Goal: Information Seeking & Learning: Check status

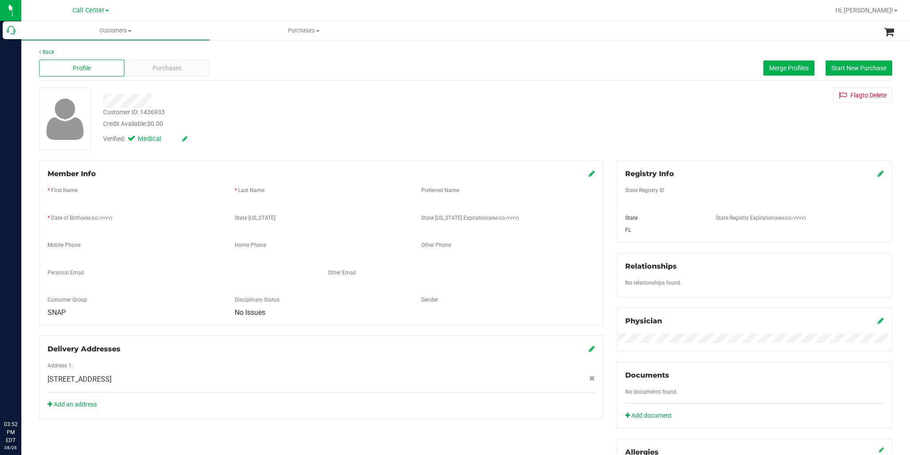
click at [10, 29] on icon at bounding box center [11, 30] width 9 height 9
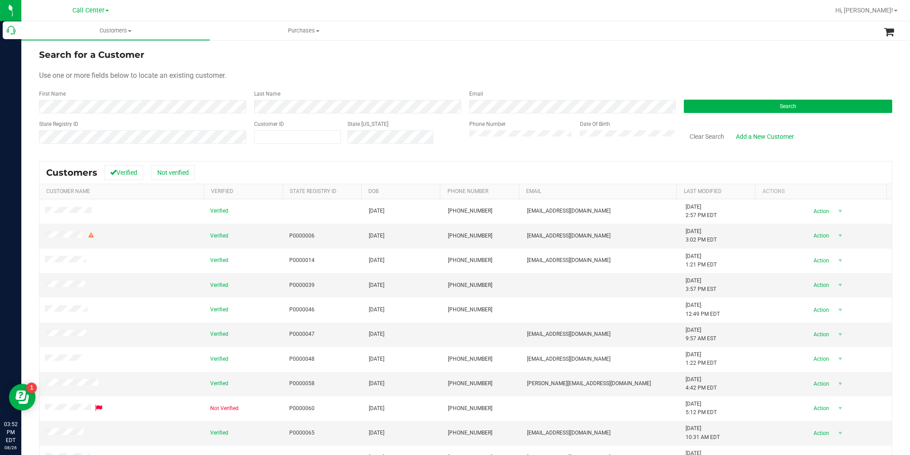
click at [709, 99] on div "Search" at bounding box center [784, 102] width 215 height 24
click at [718, 106] on button "Search" at bounding box center [788, 106] width 208 height 13
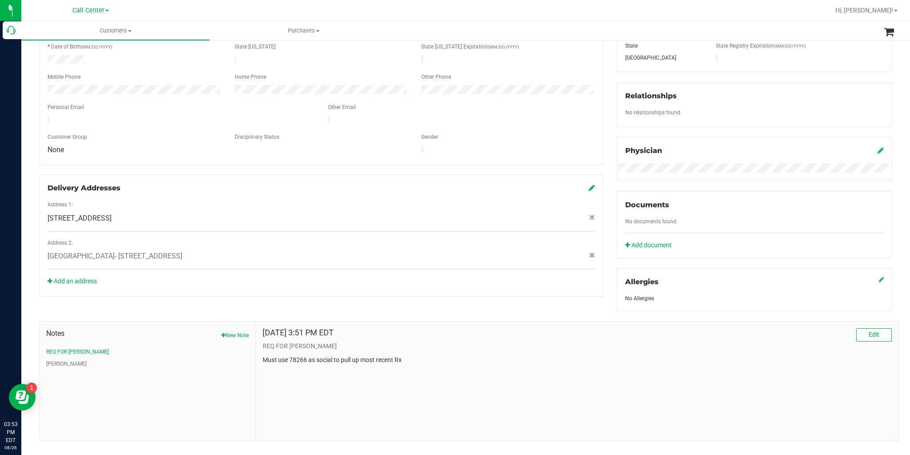
scroll to position [178, 0]
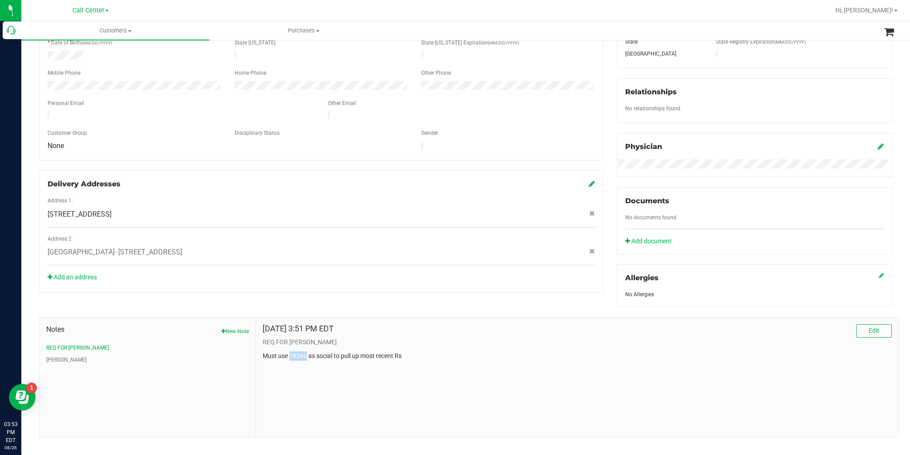
drag, startPoint x: 306, startPoint y: 354, endPoint x: 289, endPoint y: 354, distance: 16.9
click at [289, 354] on p "Must use 78266 as social to pull up most recent Rx" at bounding box center [577, 355] width 629 height 9
copy p "78266"
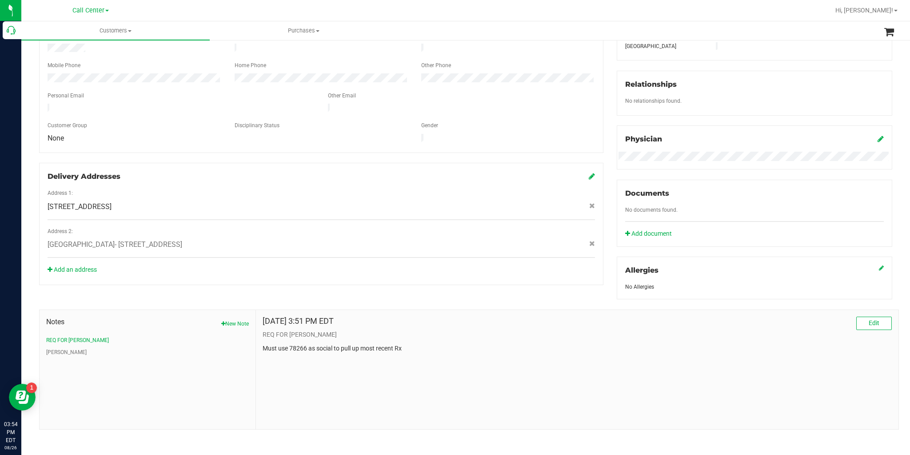
scroll to position [187, 0]
click at [53, 347] on button "[PERSON_NAME]" at bounding box center [66, 351] width 40 height 8
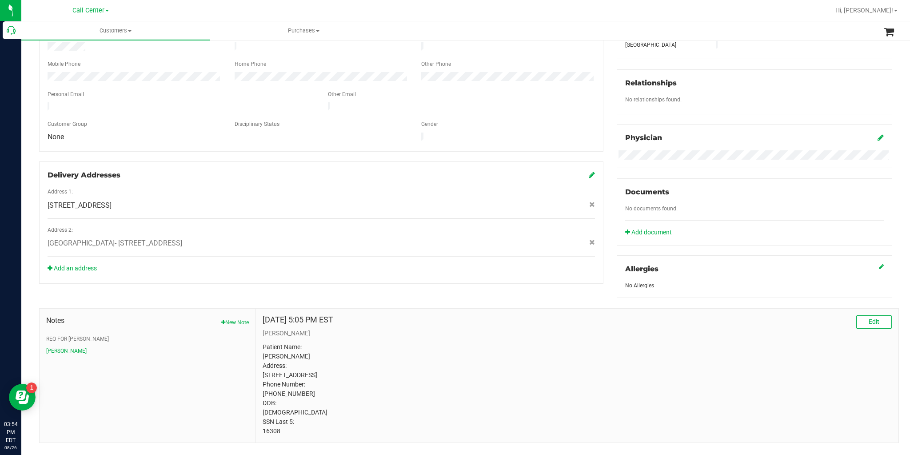
drag, startPoint x: 284, startPoint y: 441, endPoint x: 260, endPoint y: 441, distance: 24.0
click at [260, 441] on div "[DATE] 5:05 PM EST Edit [PERSON_NAME] Patient Name: [PERSON_NAME] Address: [STR…" at bounding box center [577, 375] width 643 height 134
copy p "16308"
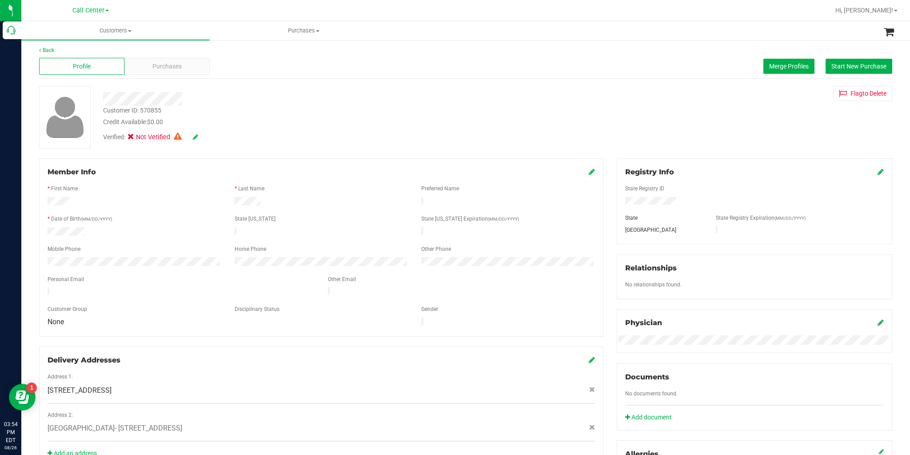
scroll to position [0, 0]
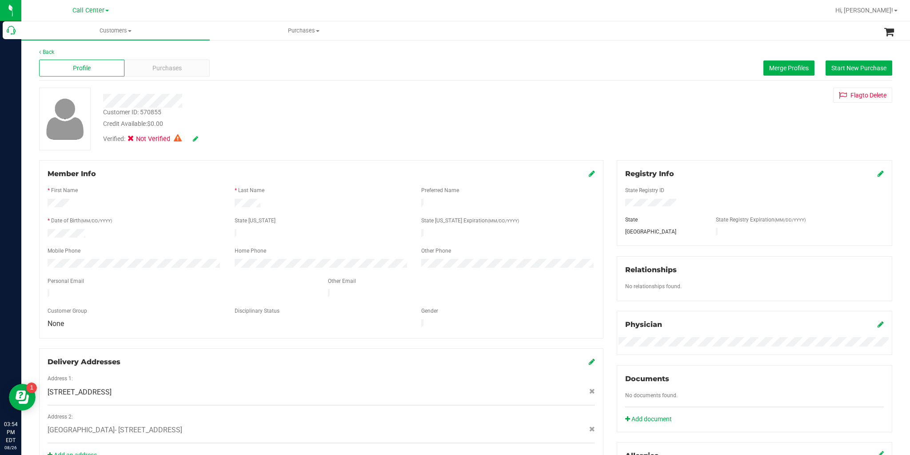
click at [171, 100] on div at bounding box center [312, 101] width 433 height 14
click at [79, 234] on div at bounding box center [134, 234] width 187 height 11
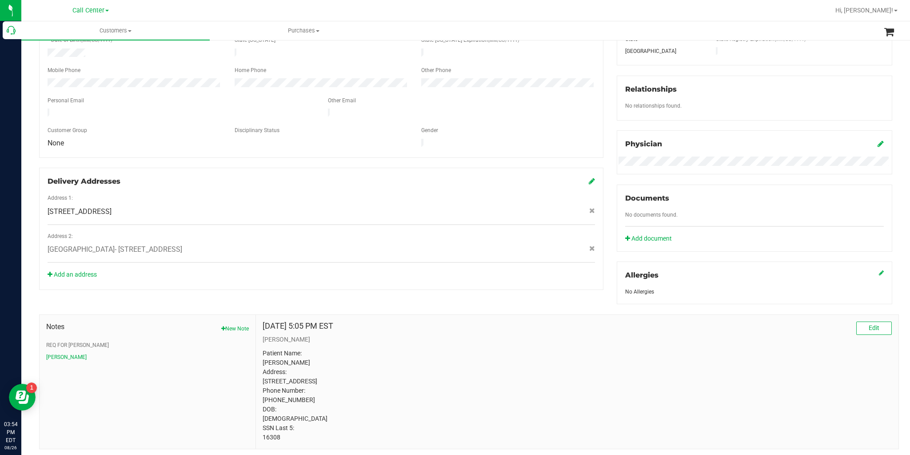
scroll to position [210, 0]
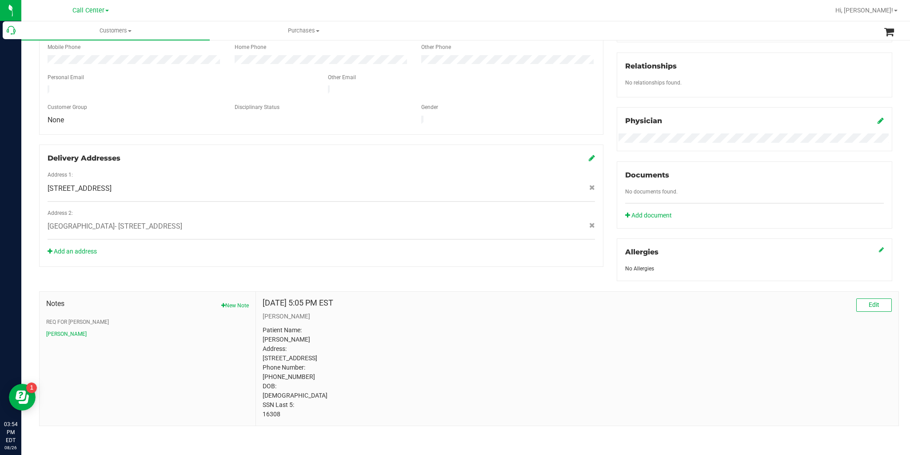
drag, startPoint x: 280, startPoint y: 416, endPoint x: 261, endPoint y: 417, distance: 19.6
click at [261, 417] on div "[DATE] 5:05 PM EST Edit [PERSON_NAME] Patient Name: [PERSON_NAME] Address: [STR…" at bounding box center [577, 358] width 643 height 134
copy p "16308"
click at [69, 318] on button "REQ FOR [PERSON_NAME]" at bounding box center [77, 322] width 63 height 8
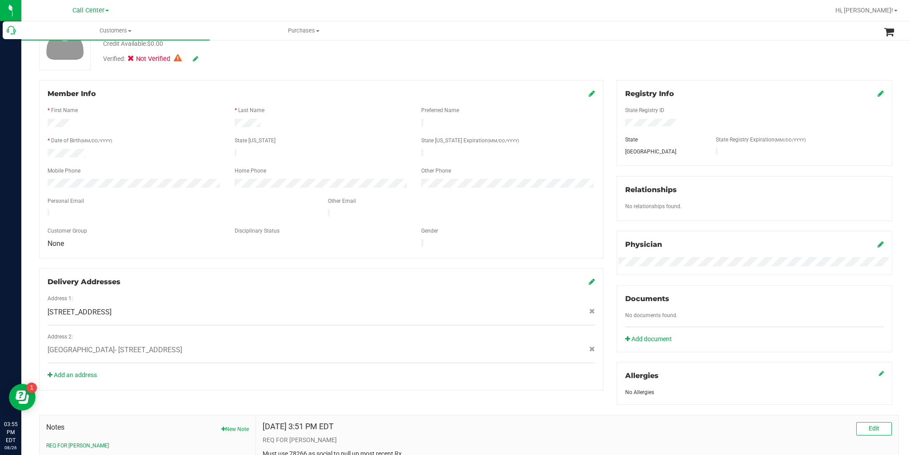
scroll to position [44, 0]
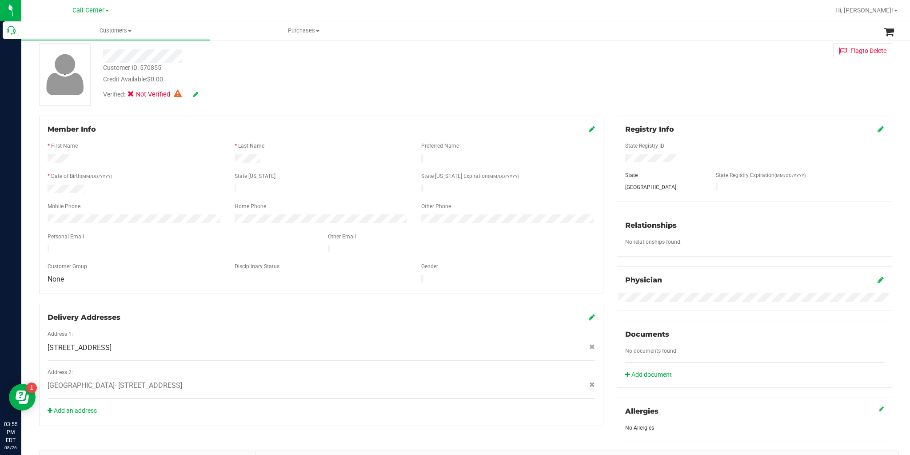
click at [233, 160] on div at bounding box center [321, 159] width 187 height 11
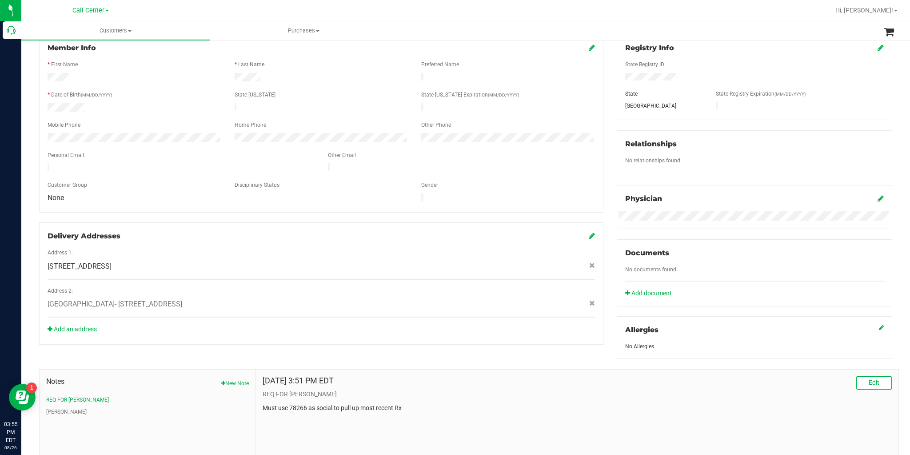
scroll to position [187, 0]
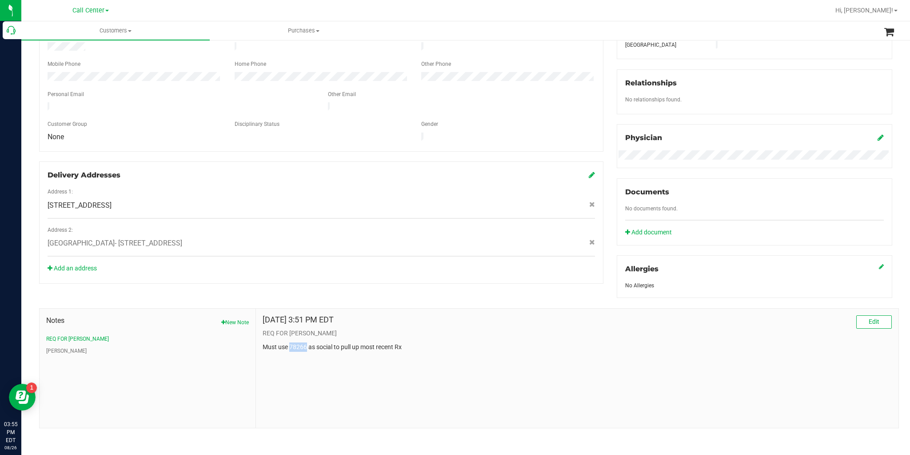
drag, startPoint x: 306, startPoint y: 347, endPoint x: 290, endPoint y: 345, distance: 16.1
click at [290, 345] on p "Must use 78266 as social to pull up most recent Rx" at bounding box center [577, 346] width 629 height 9
copy p "78266"
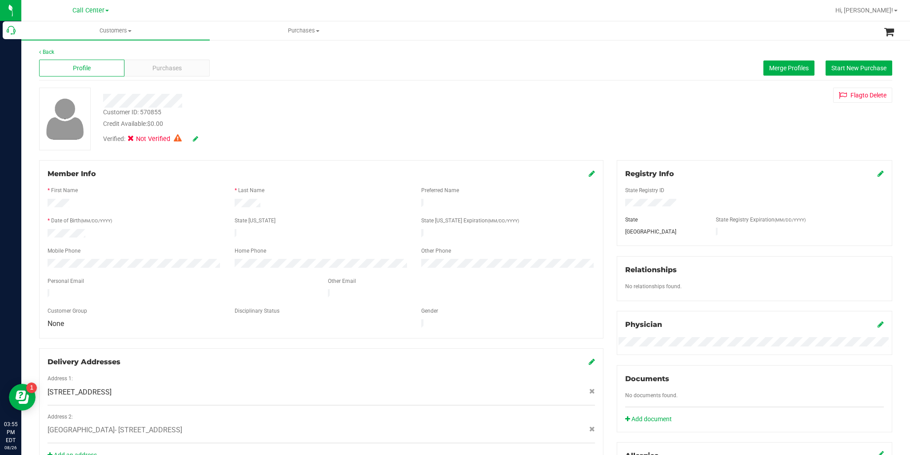
scroll to position [0, 0]
drag, startPoint x: 260, startPoint y: 203, endPoint x: 231, endPoint y: 202, distance: 28.5
click at [231, 202] on div at bounding box center [321, 204] width 187 height 11
drag, startPoint x: 233, startPoint y: 203, endPoint x: 259, endPoint y: 206, distance: 26.4
click at [261, 205] on div at bounding box center [321, 204] width 187 height 11
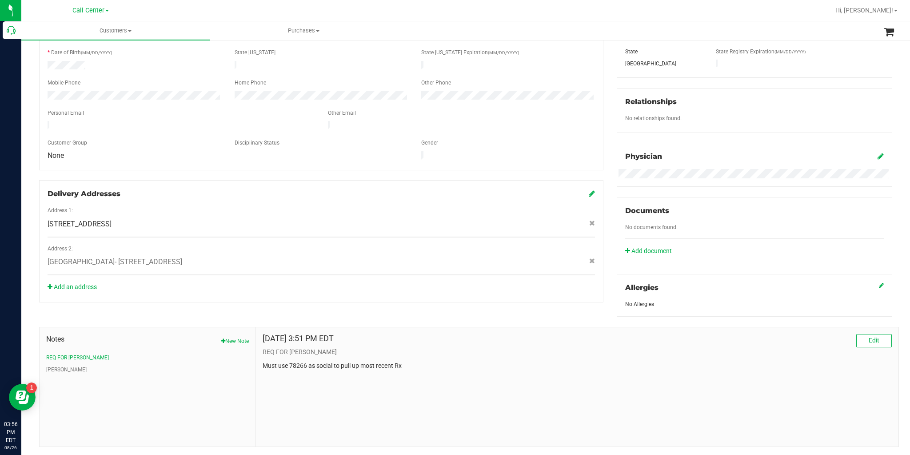
scroll to position [187, 0]
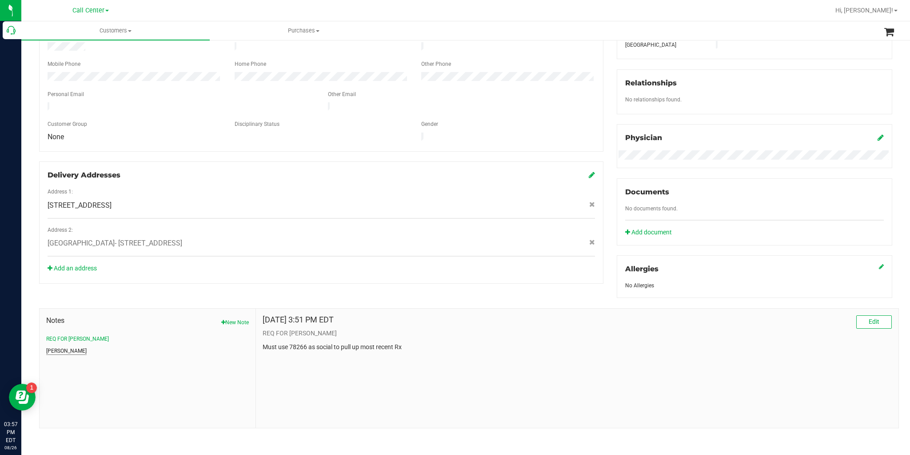
click at [56, 347] on button "[PERSON_NAME]" at bounding box center [66, 351] width 40 height 8
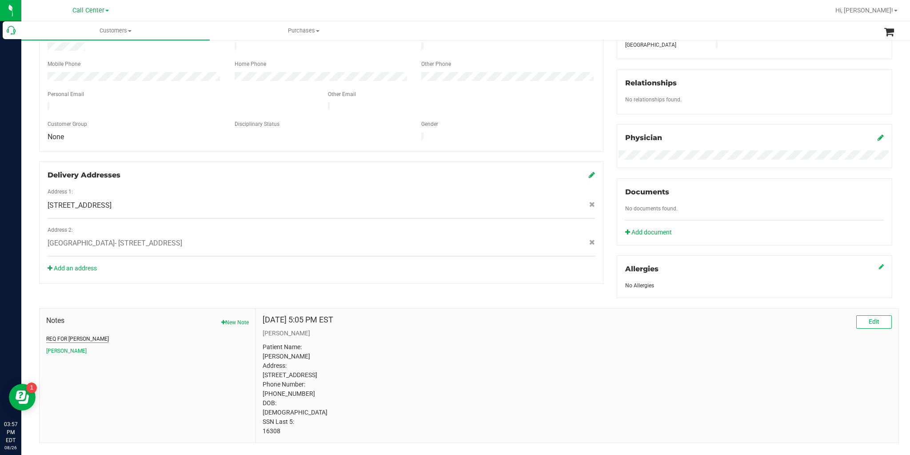
click at [67, 335] on button "REQ FOR [PERSON_NAME]" at bounding box center [77, 339] width 63 height 8
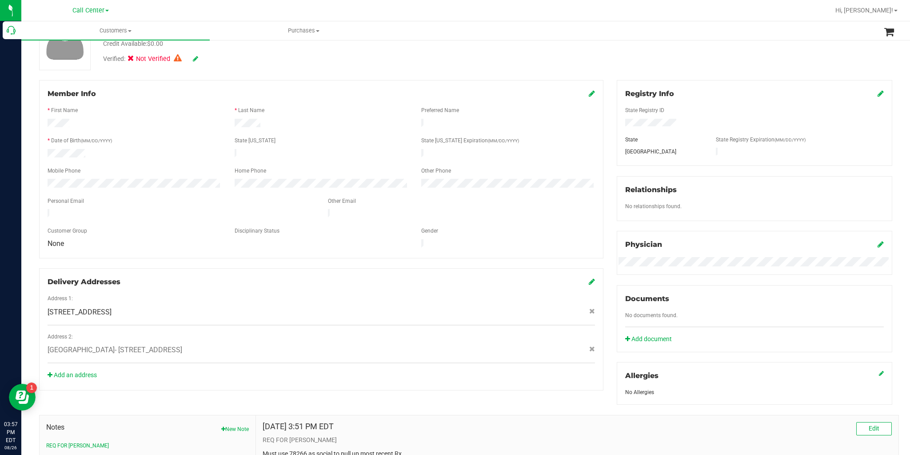
scroll to position [0, 0]
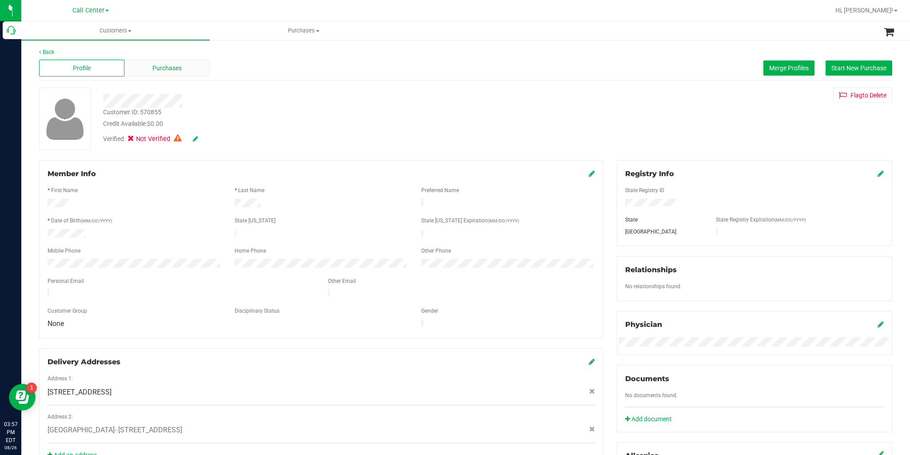
click at [166, 69] on span "Purchases" at bounding box center [166, 68] width 29 height 9
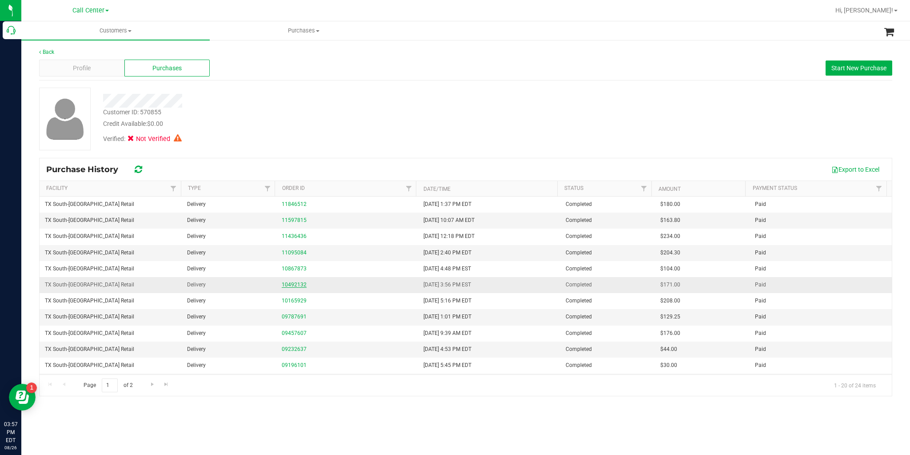
click at [295, 284] on link "10492132" at bounding box center [294, 284] width 25 height 6
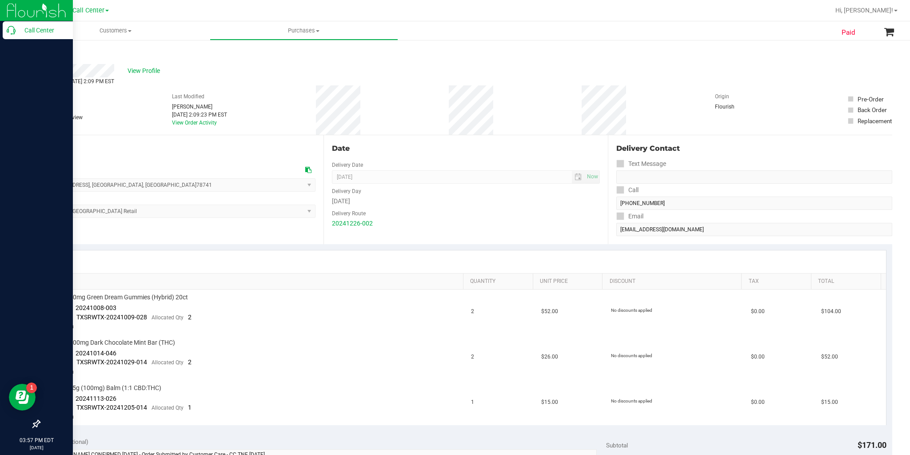
click at [15, 32] on icon at bounding box center [11, 30] width 9 height 9
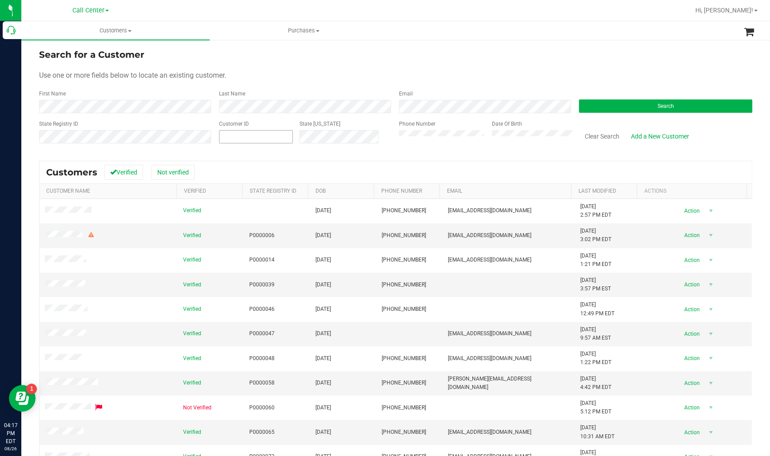
click at [265, 137] on span at bounding box center [256, 136] width 74 height 13
paste input "62673"
type input "62673"
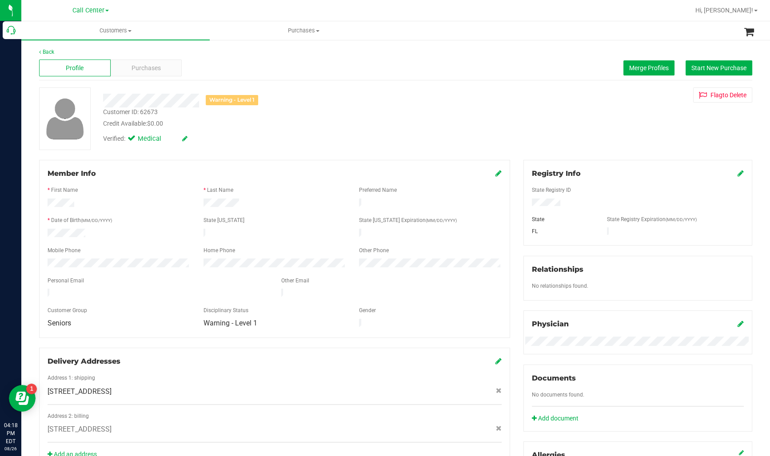
click at [46, 289] on div at bounding box center [158, 294] width 234 height 11
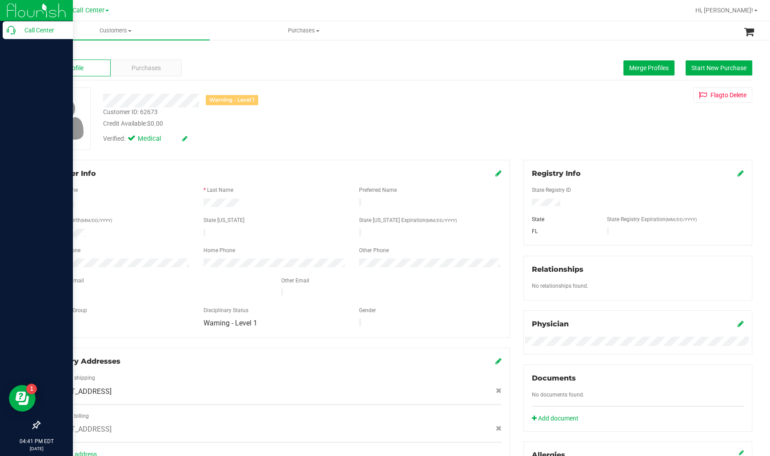
click at [24, 33] on p "Call Center" at bounding box center [42, 30] width 53 height 11
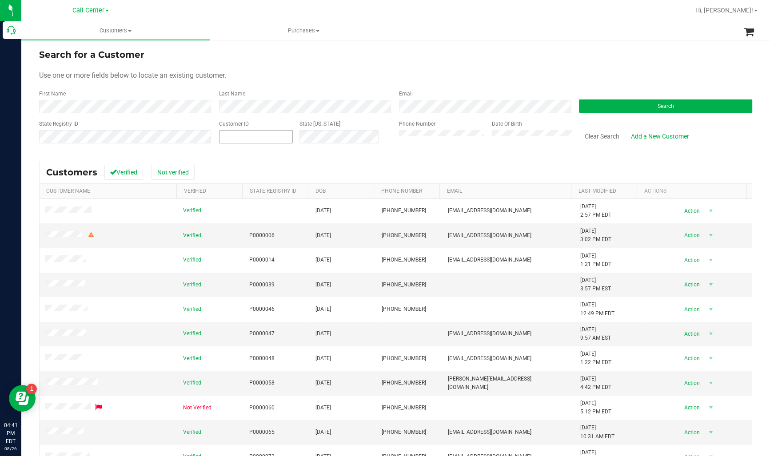
click at [264, 130] on span at bounding box center [256, 136] width 74 height 13
click at [267, 139] on span at bounding box center [256, 136] width 74 height 13
paste input "1584124"
type input "1584124"
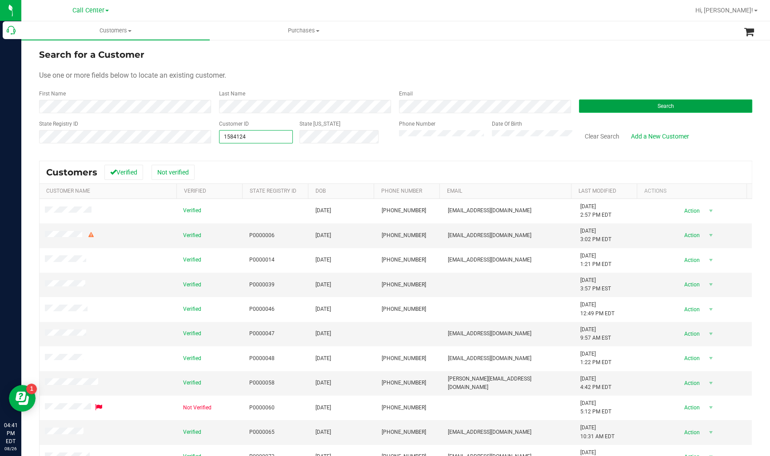
click at [587, 111] on button "Search" at bounding box center [665, 106] width 173 height 13
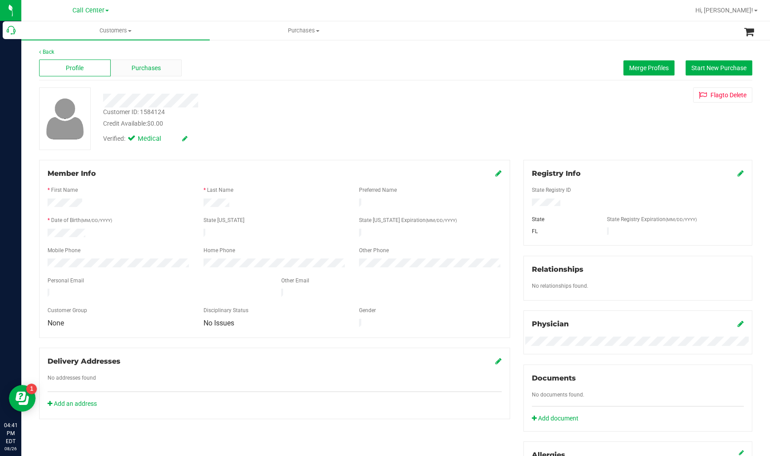
click at [150, 69] on span "Purchases" at bounding box center [146, 68] width 29 height 9
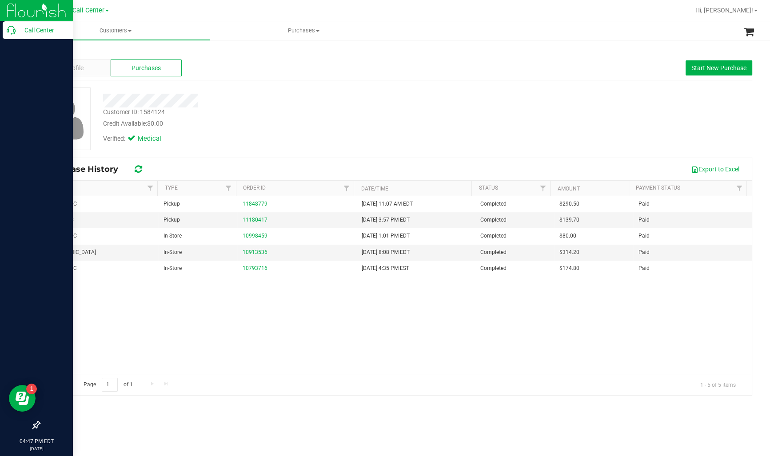
click at [14, 22] on div "Call Center" at bounding box center [38, 30] width 70 height 18
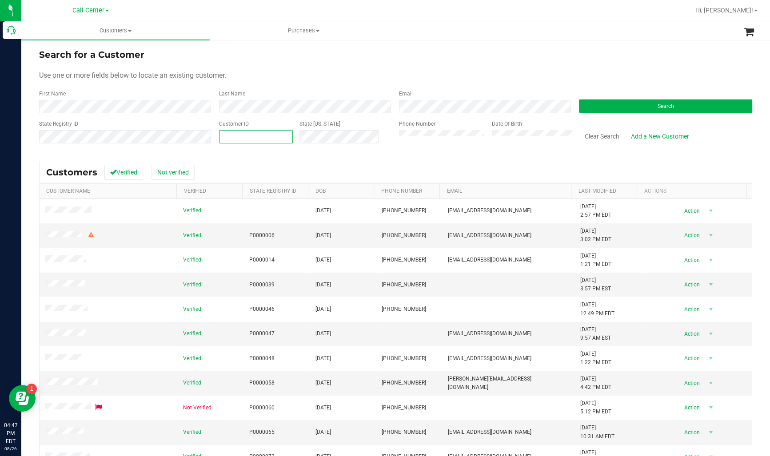
click at [264, 135] on span at bounding box center [256, 136] width 74 height 13
paste input "1611105"
type input "1611105"
click at [612, 107] on button "Search" at bounding box center [665, 106] width 173 height 13
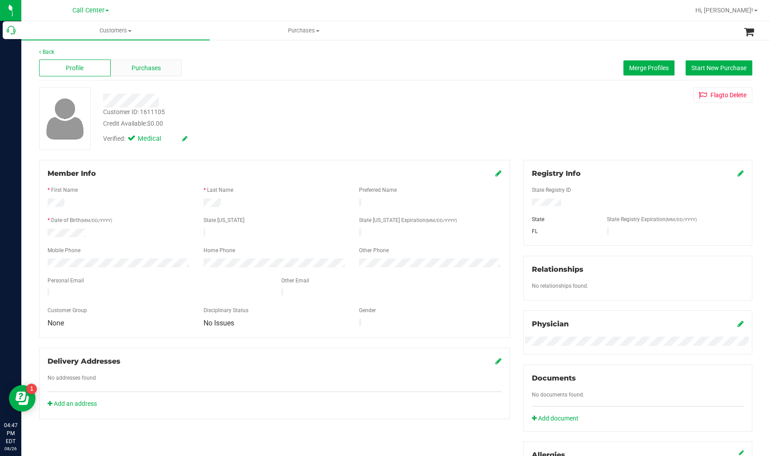
click at [136, 62] on div "Purchases" at bounding box center [147, 68] width 72 height 17
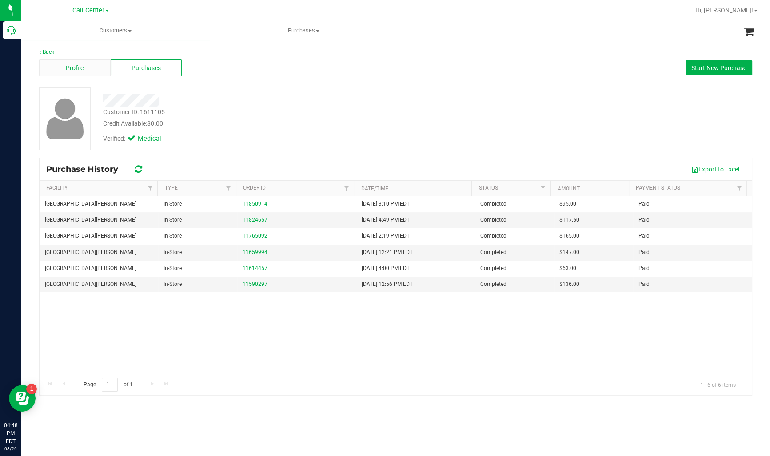
click at [82, 71] on span "Profile" at bounding box center [75, 68] width 18 height 9
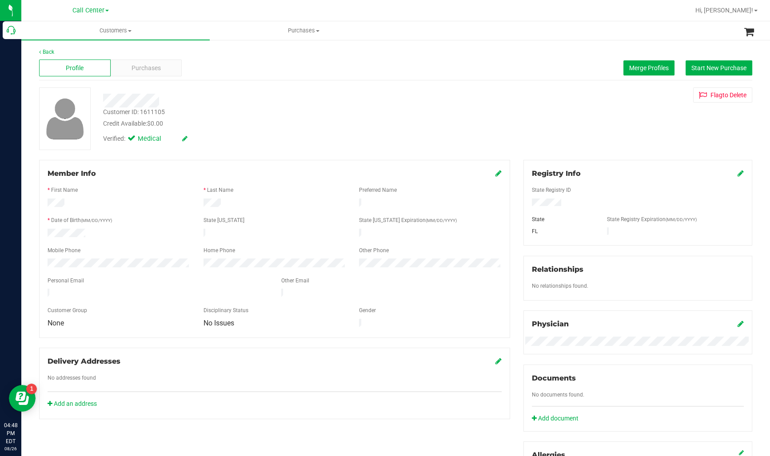
click at [41, 261] on div at bounding box center [119, 264] width 156 height 11
click at [138, 71] on span "Purchases" at bounding box center [146, 68] width 29 height 9
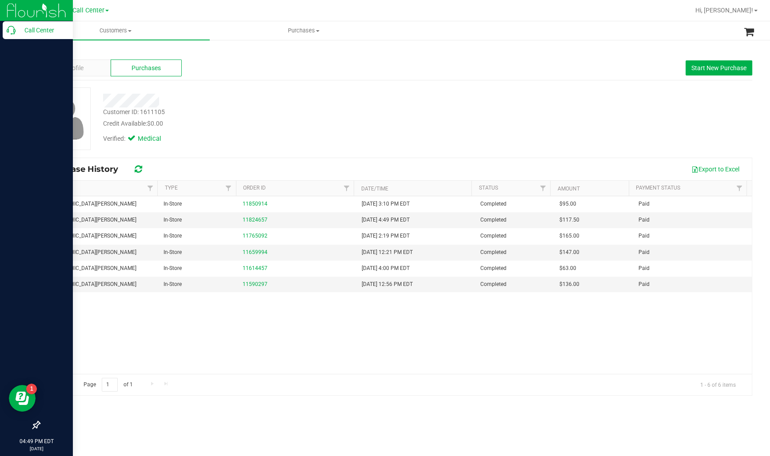
click at [25, 32] on p "Call Center" at bounding box center [42, 30] width 53 height 11
